Goal: Transaction & Acquisition: Purchase product/service

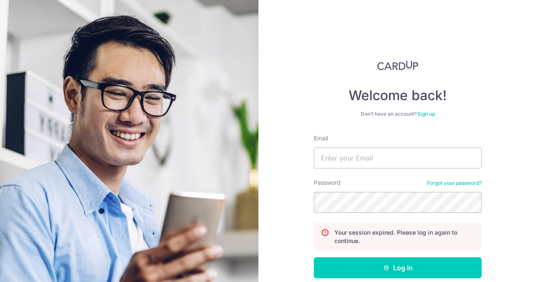
click at [346, 147] on div "Email" at bounding box center [398, 151] width 168 height 34
click at [342, 151] on input "Email" at bounding box center [398, 158] width 168 height 21
type input "contact@elijahpies.com.sg"
click at [314, 257] on button "Log in" at bounding box center [398, 267] width 168 height 21
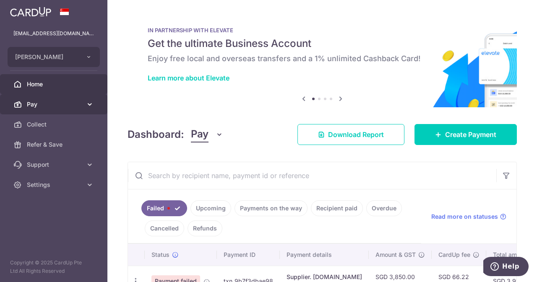
click at [66, 109] on link "Pay" at bounding box center [53, 104] width 107 height 20
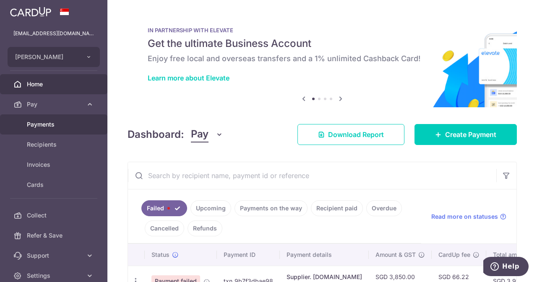
click at [57, 130] on link "Payments" at bounding box center [53, 124] width 107 height 20
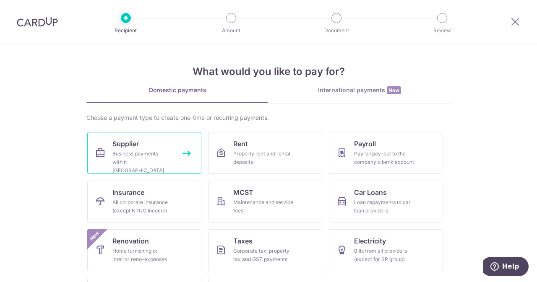
click at [115, 146] on span "Supplier" at bounding box center [125, 144] width 26 height 10
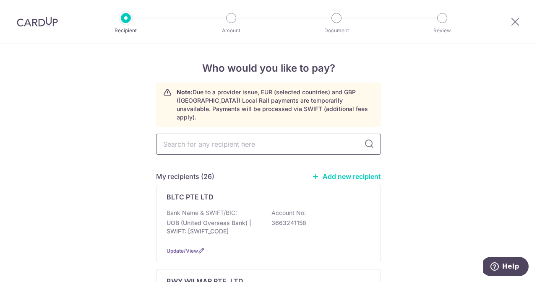
click at [225, 135] on input "text" at bounding box center [268, 144] width 225 height 21
type input "agri"
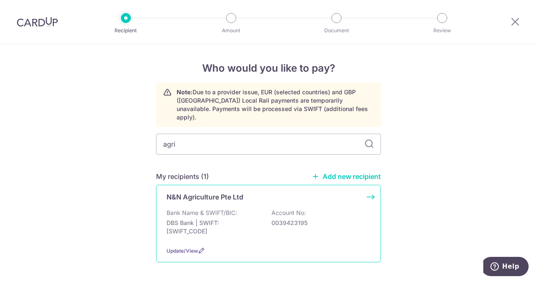
click at [219, 209] on p "Bank Name & SWIFT/BIC:" at bounding box center [201, 213] width 70 height 8
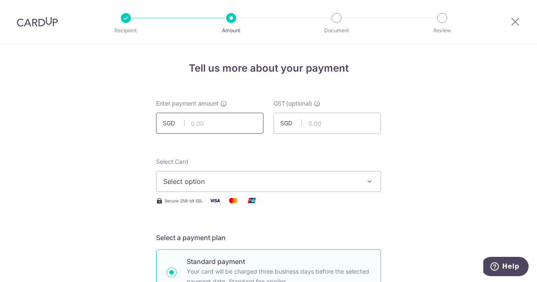
click at [217, 122] on input "text" at bounding box center [209, 123] width 107 height 21
type input "270.00"
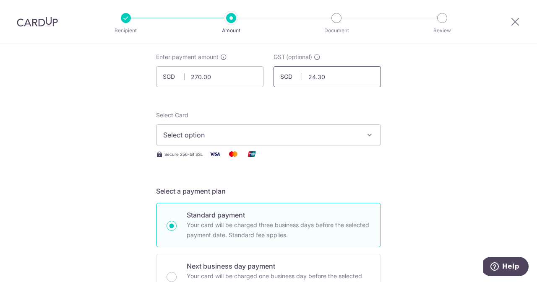
type input "24.30"
click at [207, 126] on button "Select option" at bounding box center [268, 135] width 225 height 21
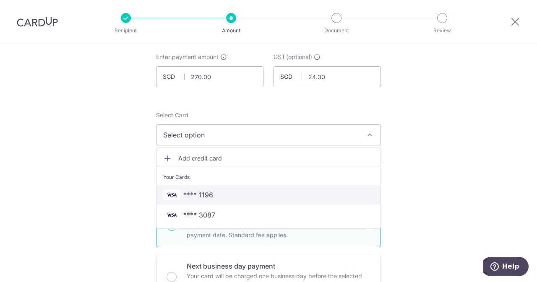
click at [189, 190] on span "**** 1196" at bounding box center [198, 195] width 30 height 10
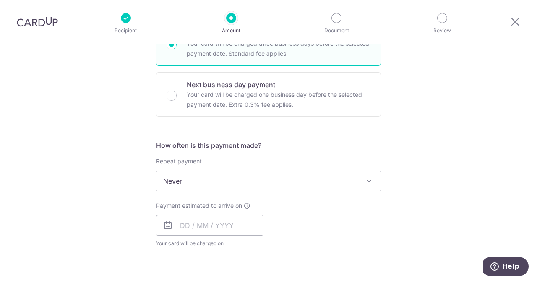
scroll to position [310, 0]
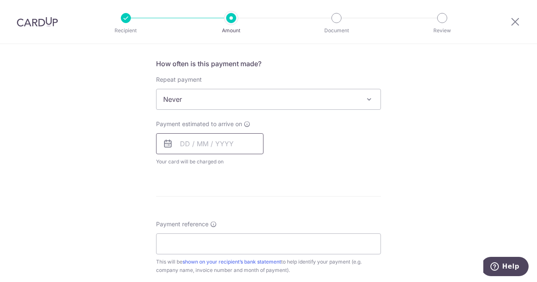
click at [201, 137] on input "text" at bounding box center [209, 143] width 107 height 21
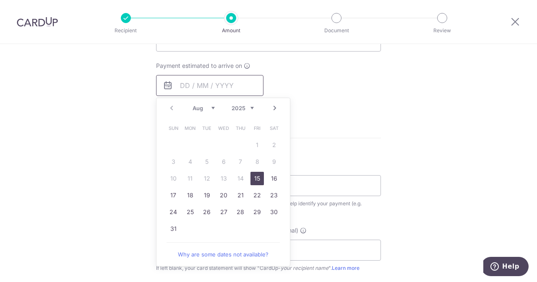
scroll to position [369, 0]
click at [253, 179] on link "15" at bounding box center [256, 177] width 13 height 13
type input "15/08/2025"
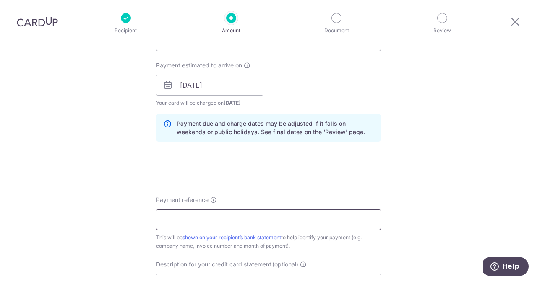
click at [216, 219] on input "Payment reference" at bounding box center [268, 219] width 225 height 21
type input "E"
drag, startPoint x: 222, startPoint y: 219, endPoint x: 200, endPoint y: 221, distance: 22.7
click at [200, 221] on input "ELIJAHPIES 198702" at bounding box center [268, 219] width 225 height 21
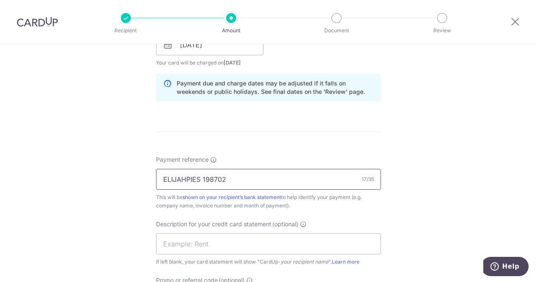
scroll to position [409, 0]
type input "ELIJAHPIES 198702"
click at [217, 243] on input "text" at bounding box center [268, 243] width 225 height 21
paste input "198702"
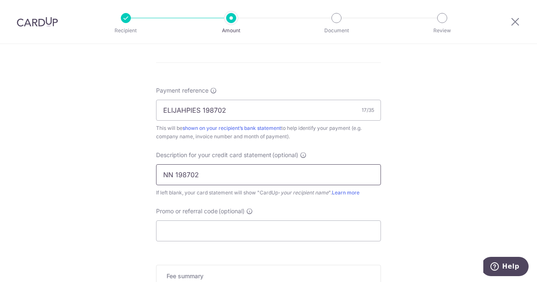
scroll to position [479, 0]
type input "NN 198702"
click at [195, 234] on input "Promo or referral code (optional)" at bounding box center [268, 230] width 225 height 21
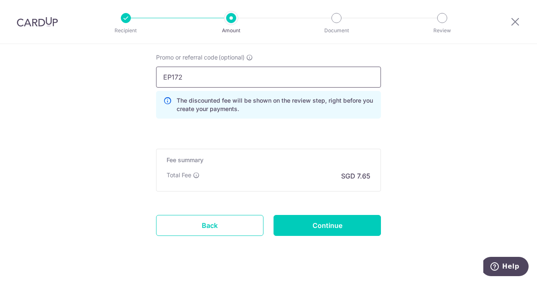
scroll to position [646, 0]
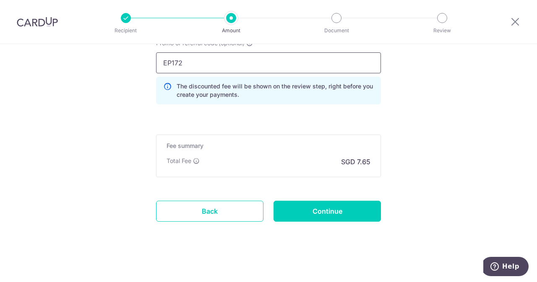
type input "EP172"
click at [280, 217] on input "Continue" at bounding box center [326, 211] width 107 height 21
type input "Create Schedule"
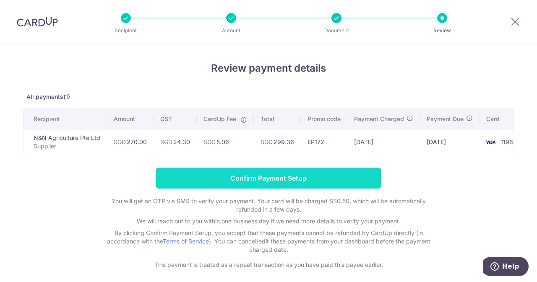
click at [251, 182] on input "Confirm Payment Setup" at bounding box center [268, 178] width 225 height 21
